Goal: Task Accomplishment & Management: Manage account settings

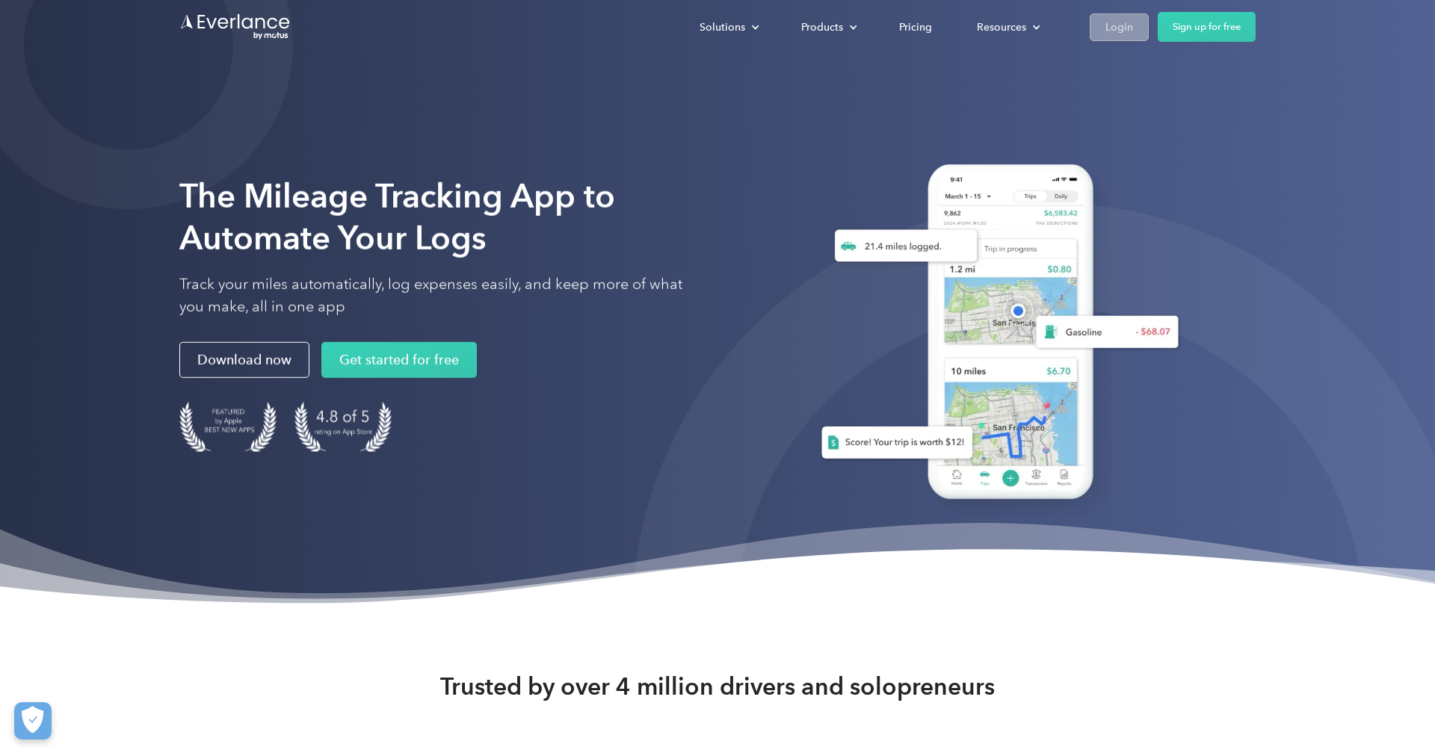
click at [1112, 34] on div "Login" at bounding box center [1119, 27] width 28 height 19
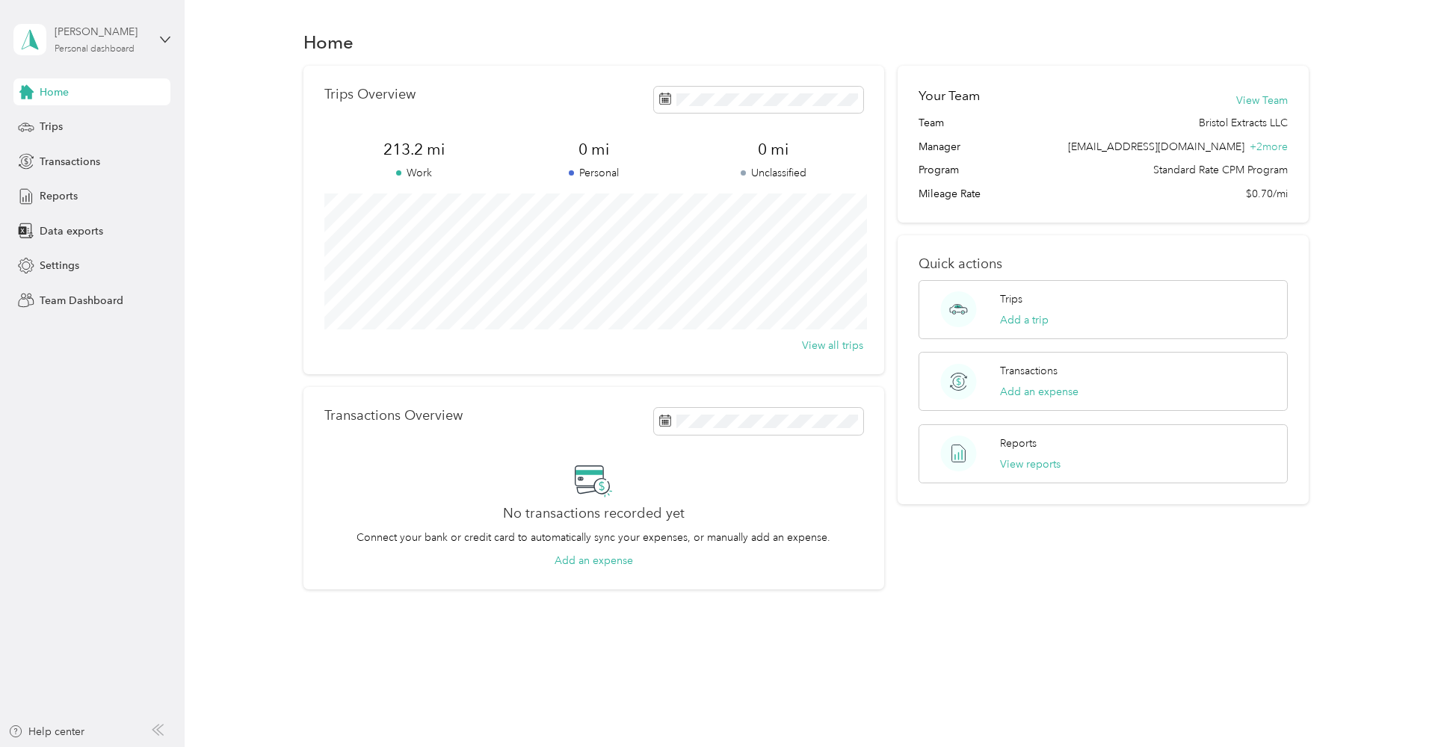
click at [111, 37] on div "Peter D Minotti" at bounding box center [101, 32] width 93 height 16
click at [64, 120] on div "Team dashboard" at bounding box center [67, 121] width 80 height 16
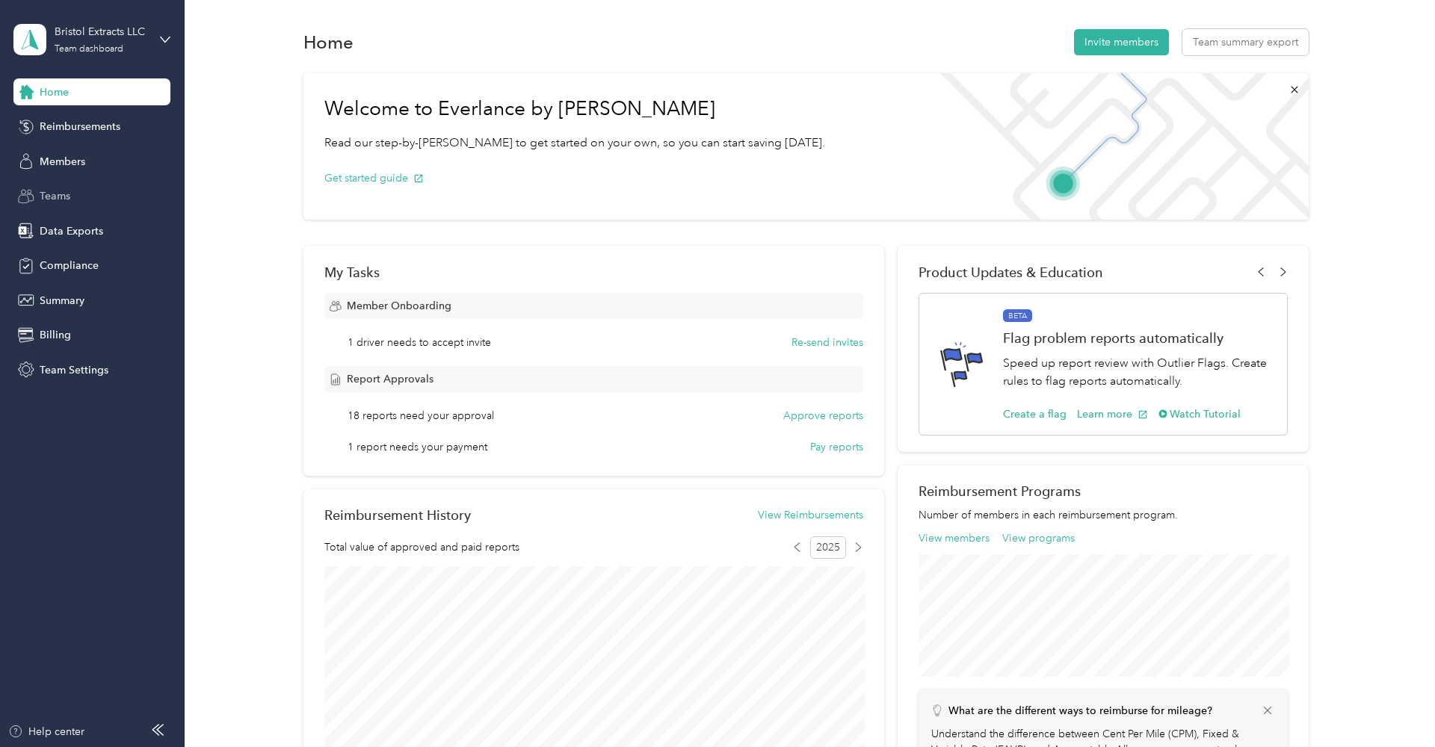
click at [64, 194] on span "Teams" at bounding box center [55, 196] width 31 height 16
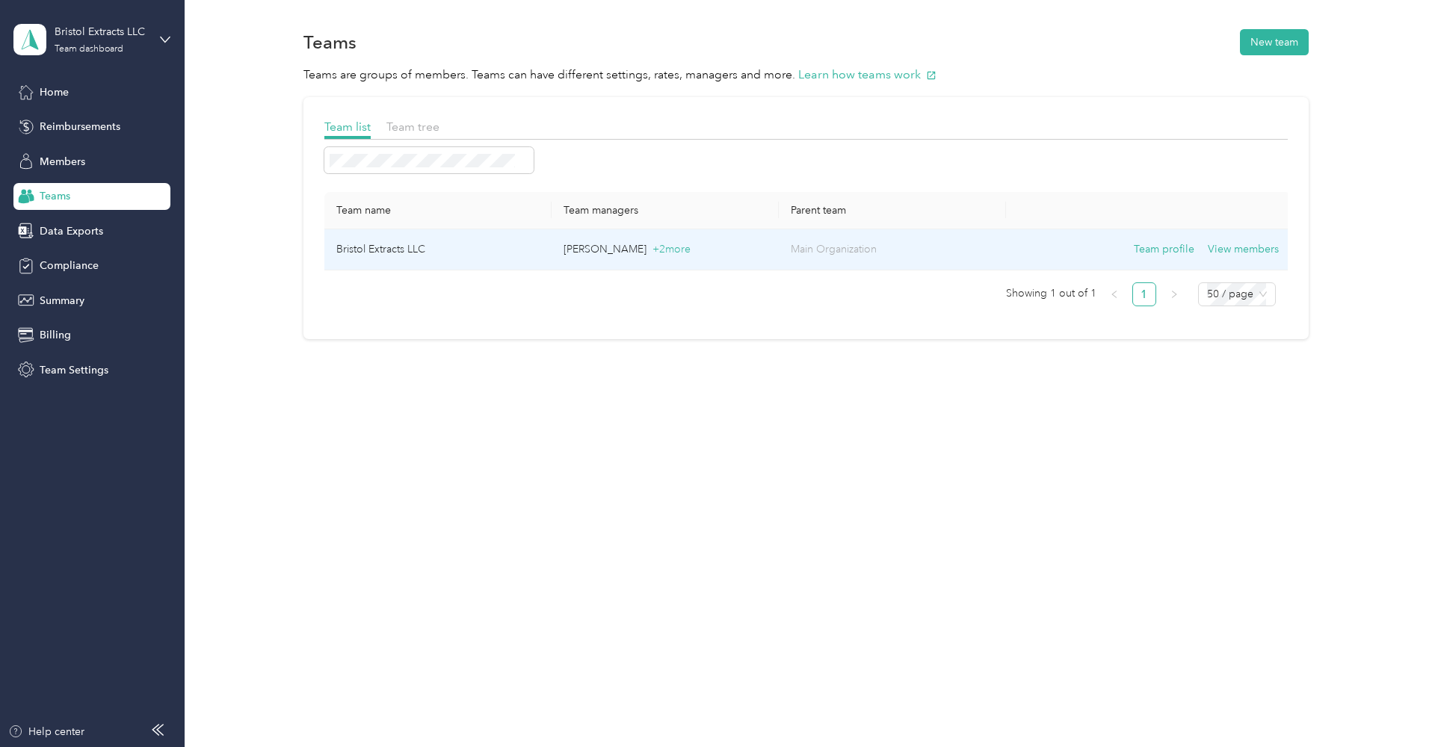
click at [350, 246] on td "Bristol Extracts LLC" at bounding box center [437, 249] width 227 height 41
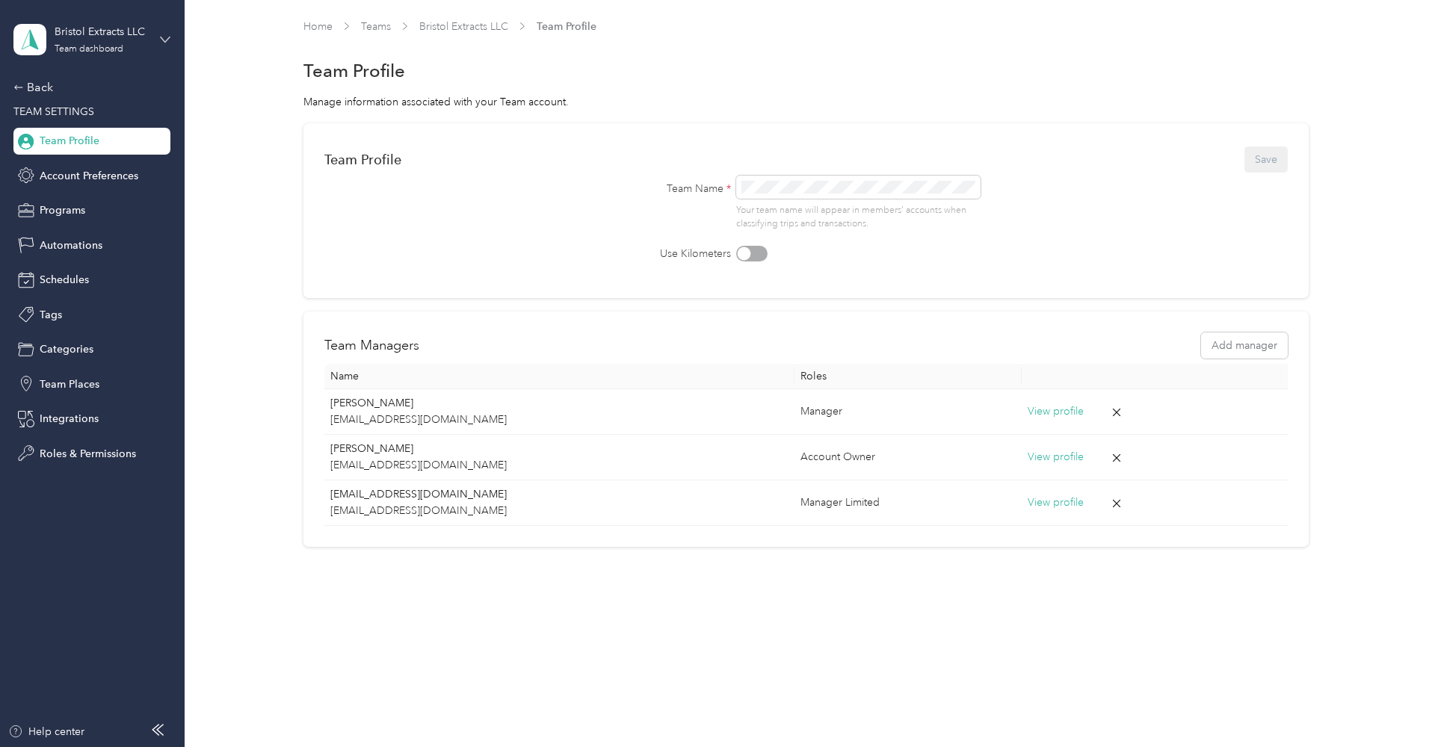
click at [161, 42] on icon at bounding box center [165, 39] width 10 height 10
click at [88, 120] on div "Team dashboard" at bounding box center [68, 119] width 82 height 16
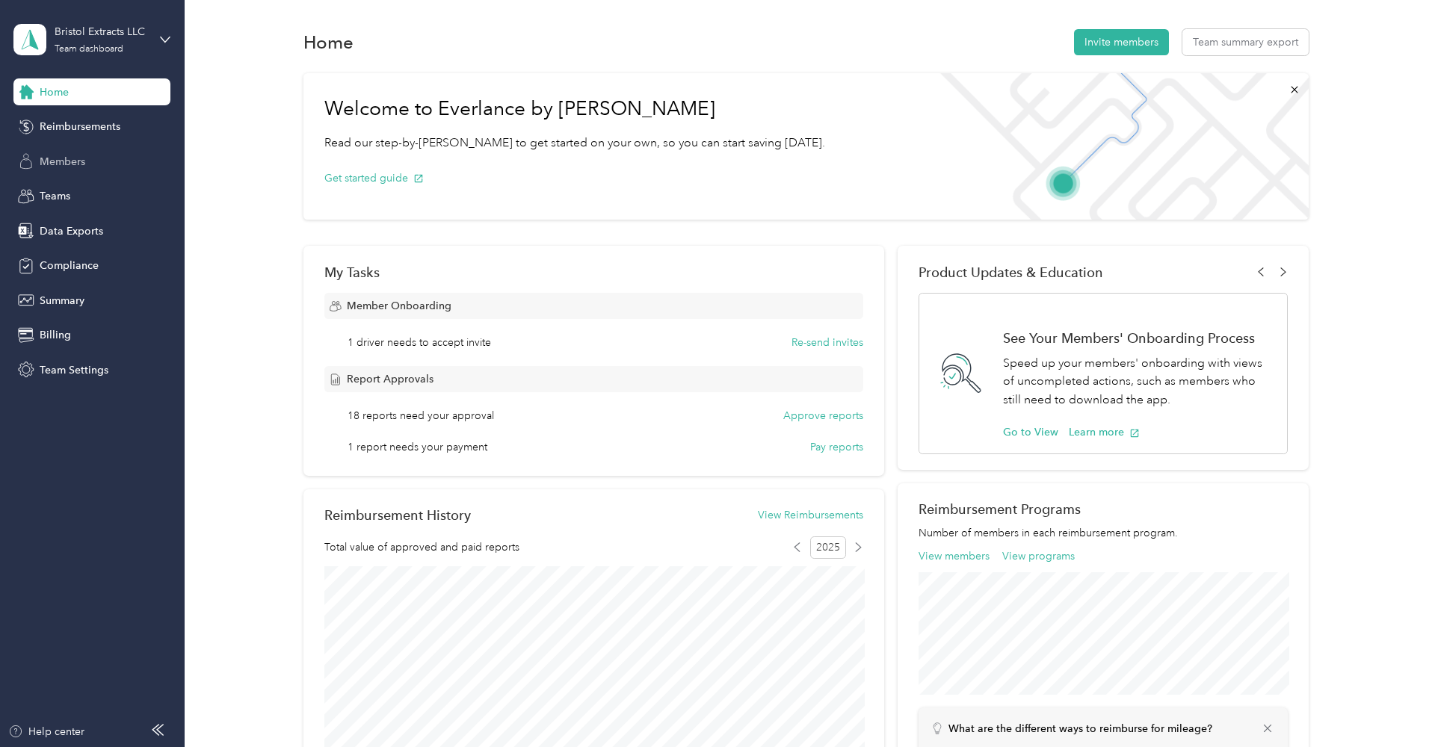
click at [60, 164] on span "Members" at bounding box center [63, 162] width 46 height 16
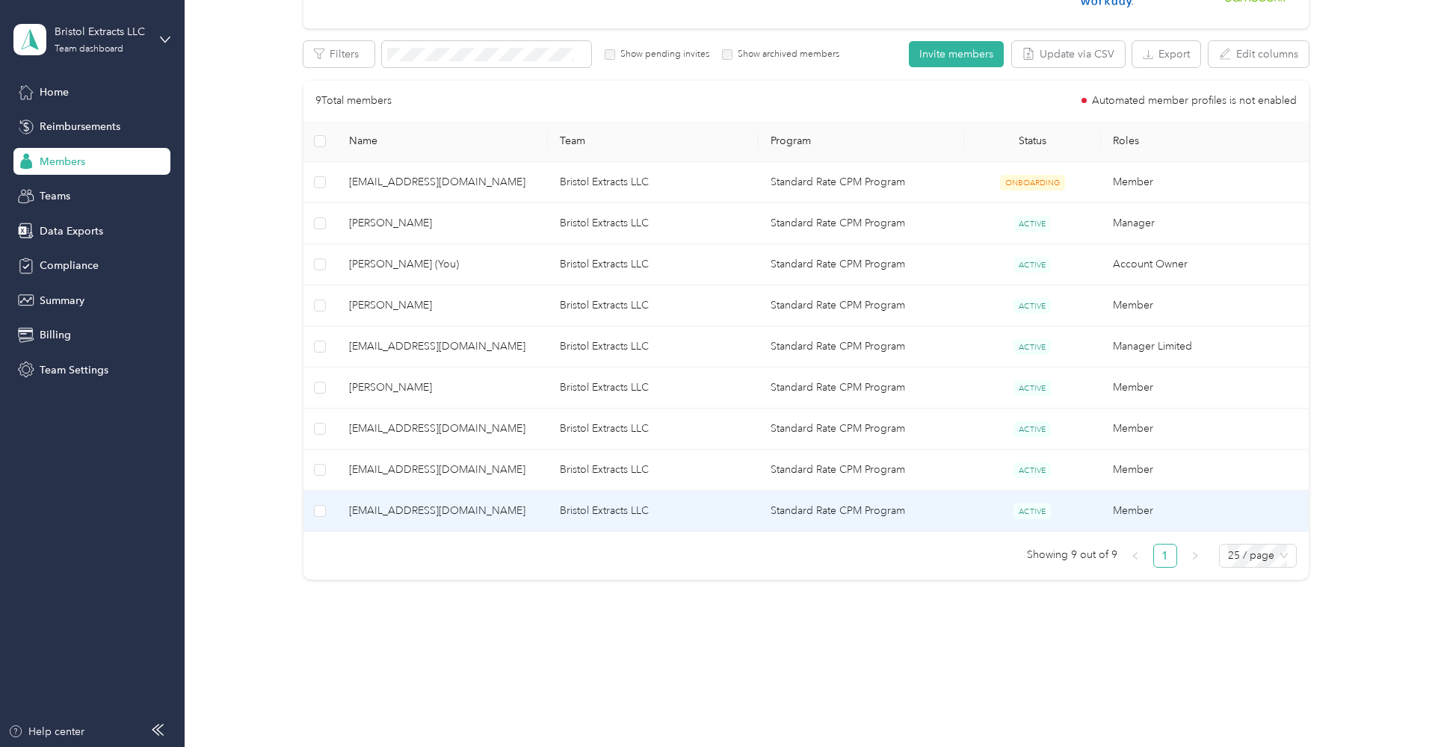
scroll to position [238, 0]
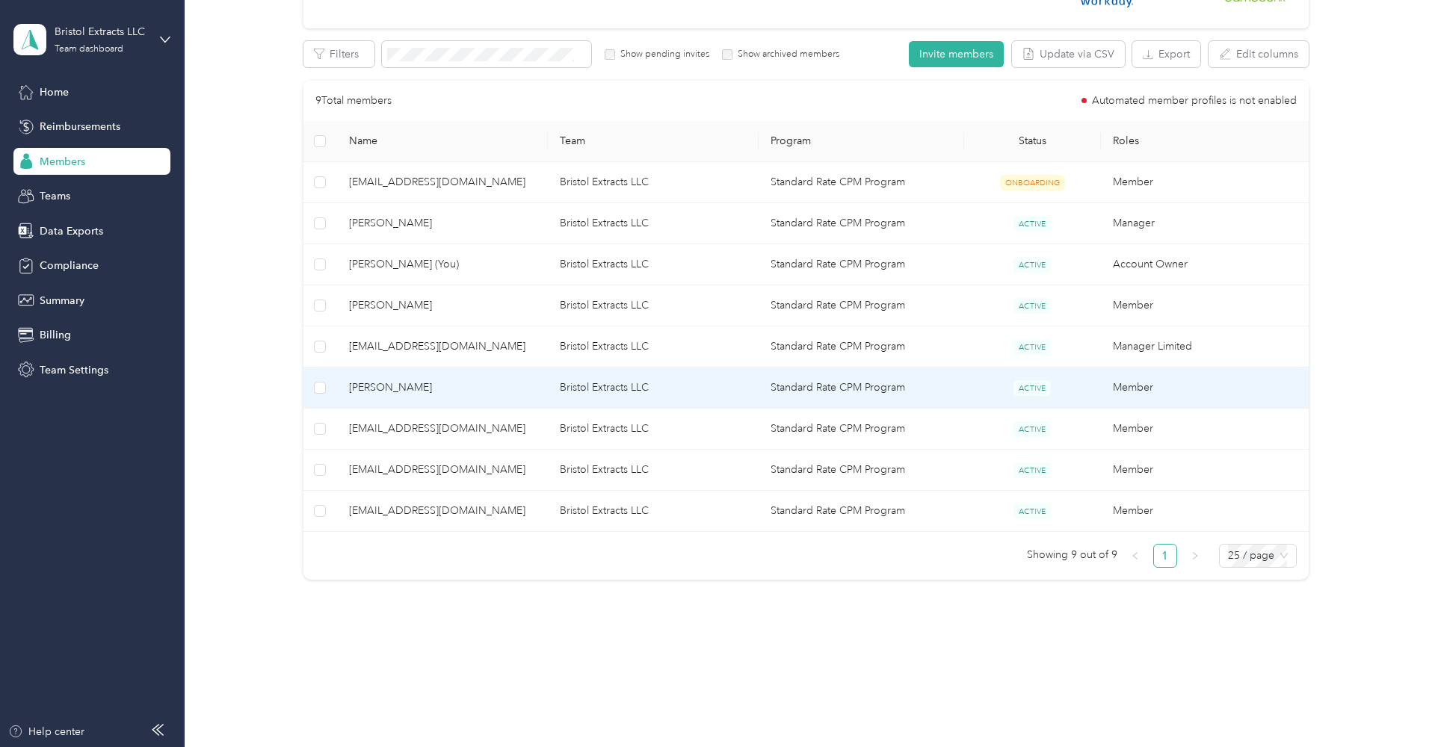
click at [392, 383] on span "Steve Huber" at bounding box center [442, 388] width 187 height 16
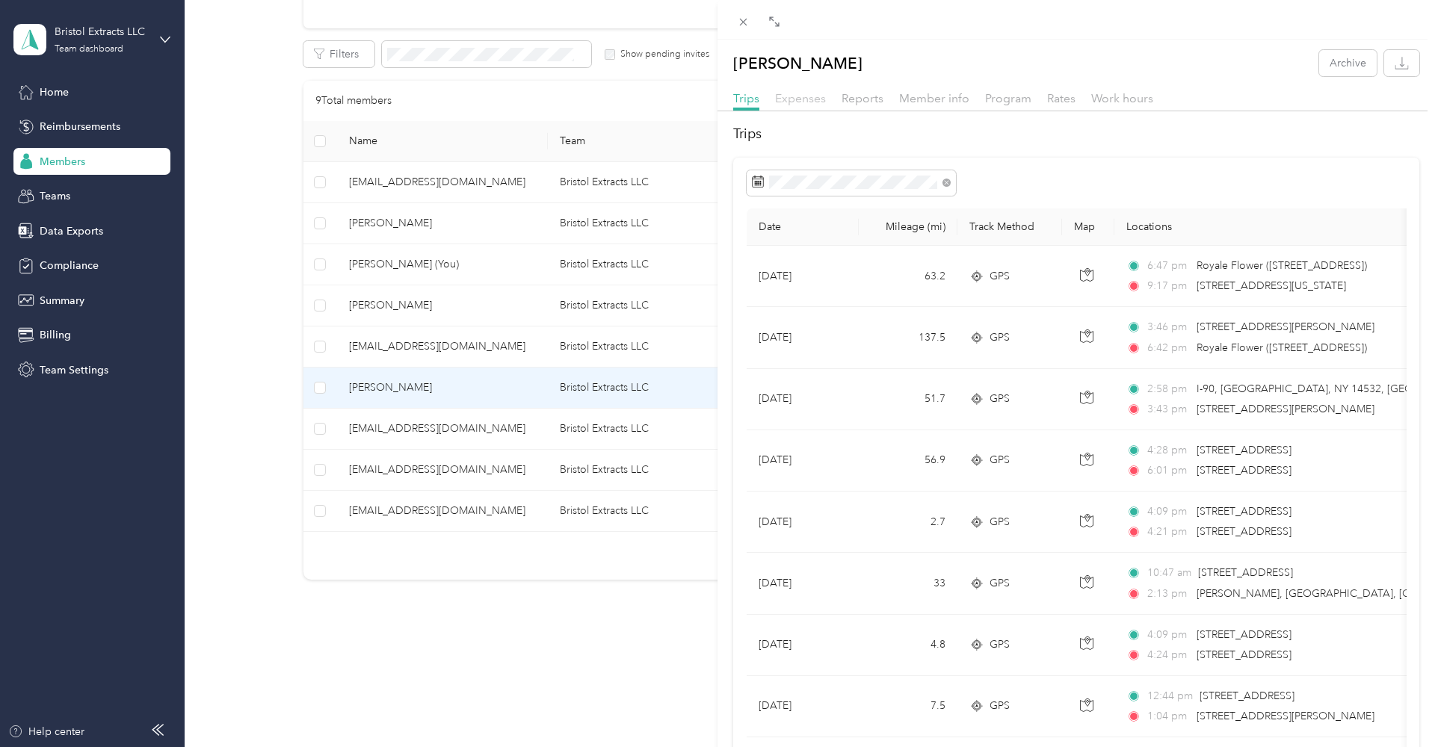
click at [804, 98] on span "Expenses" at bounding box center [800, 98] width 51 height 14
